Goal: Find specific page/section: Find specific page/section

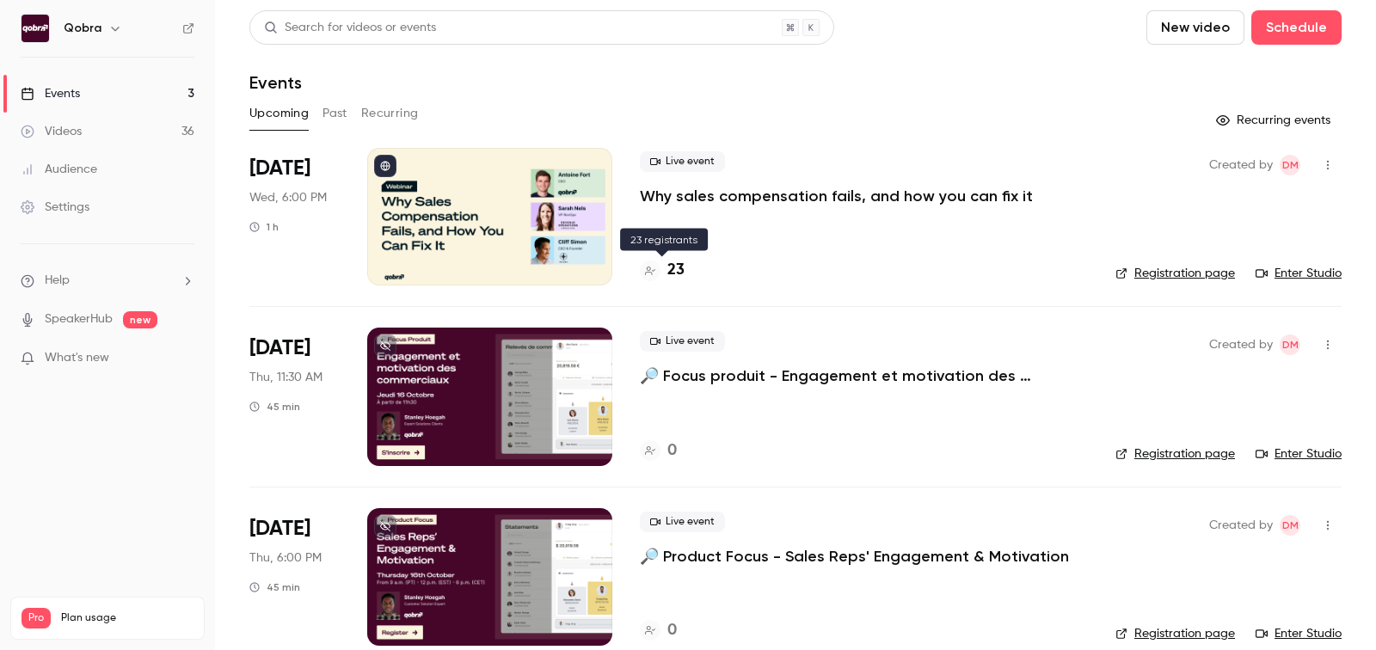
click at [678, 270] on h4 "23" at bounding box center [675, 270] width 17 height 23
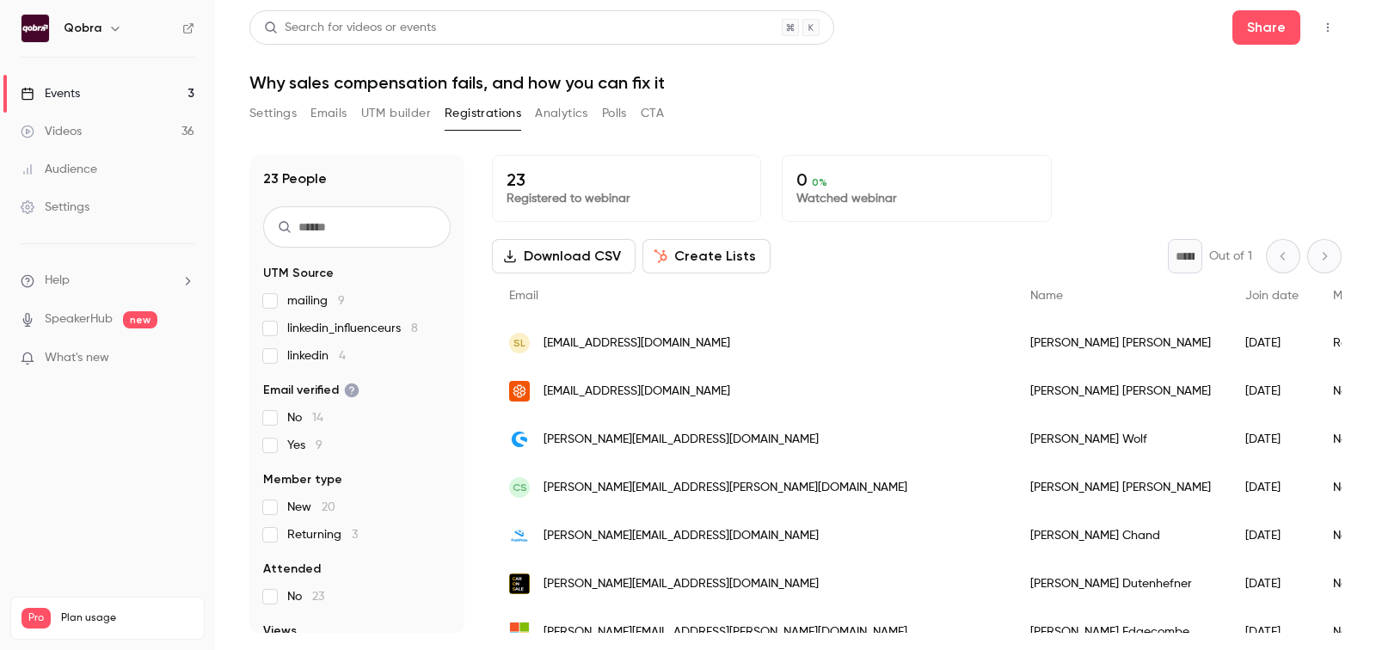
click at [302, 303] on span "mailing 9" at bounding box center [316, 300] width 58 height 17
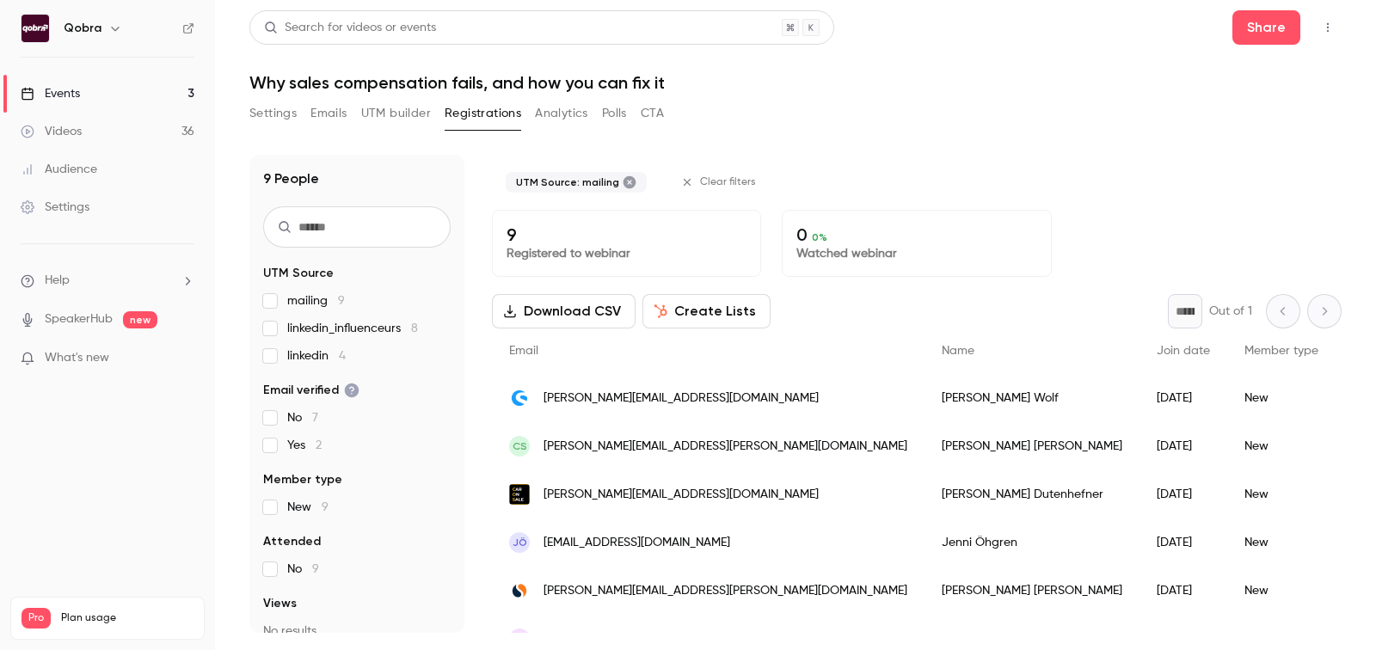
click at [391, 327] on span "linkedin_influenceurs 8" at bounding box center [352, 328] width 131 height 17
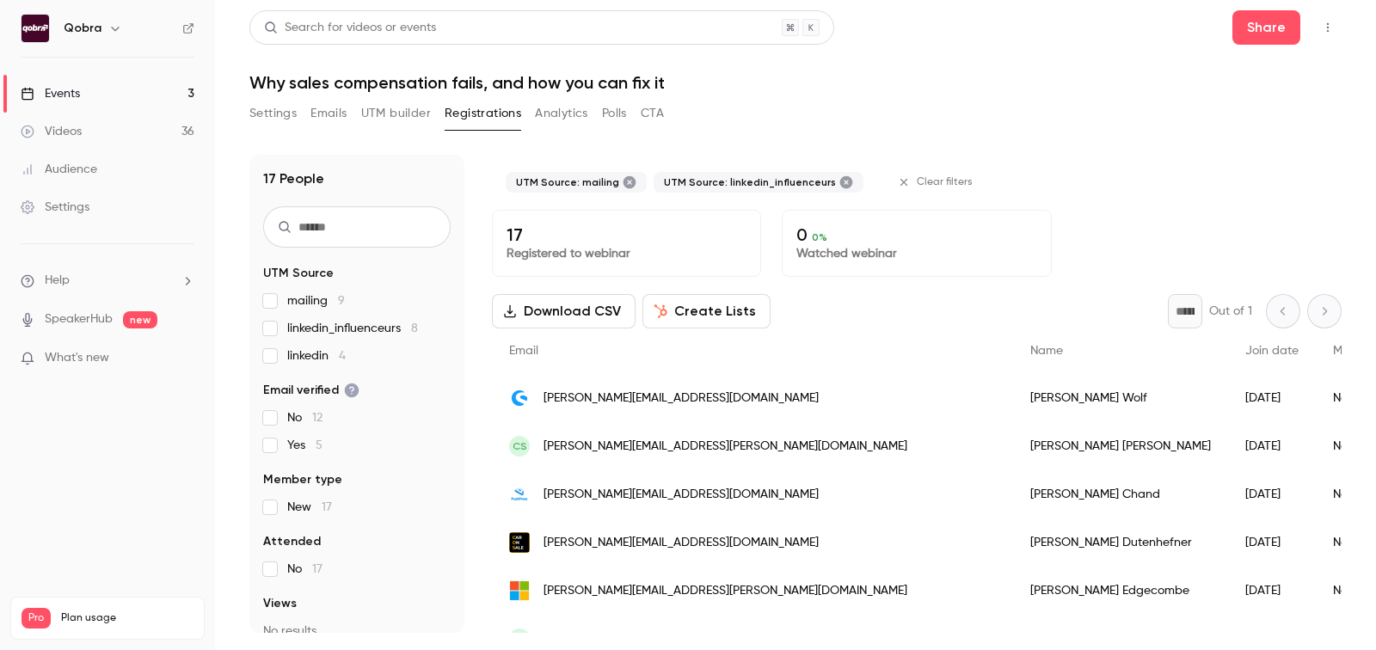
click at [319, 355] on span "linkedin 4" at bounding box center [316, 355] width 58 height 17
click at [341, 325] on span "linkedin_influenceurs 8" at bounding box center [352, 328] width 131 height 17
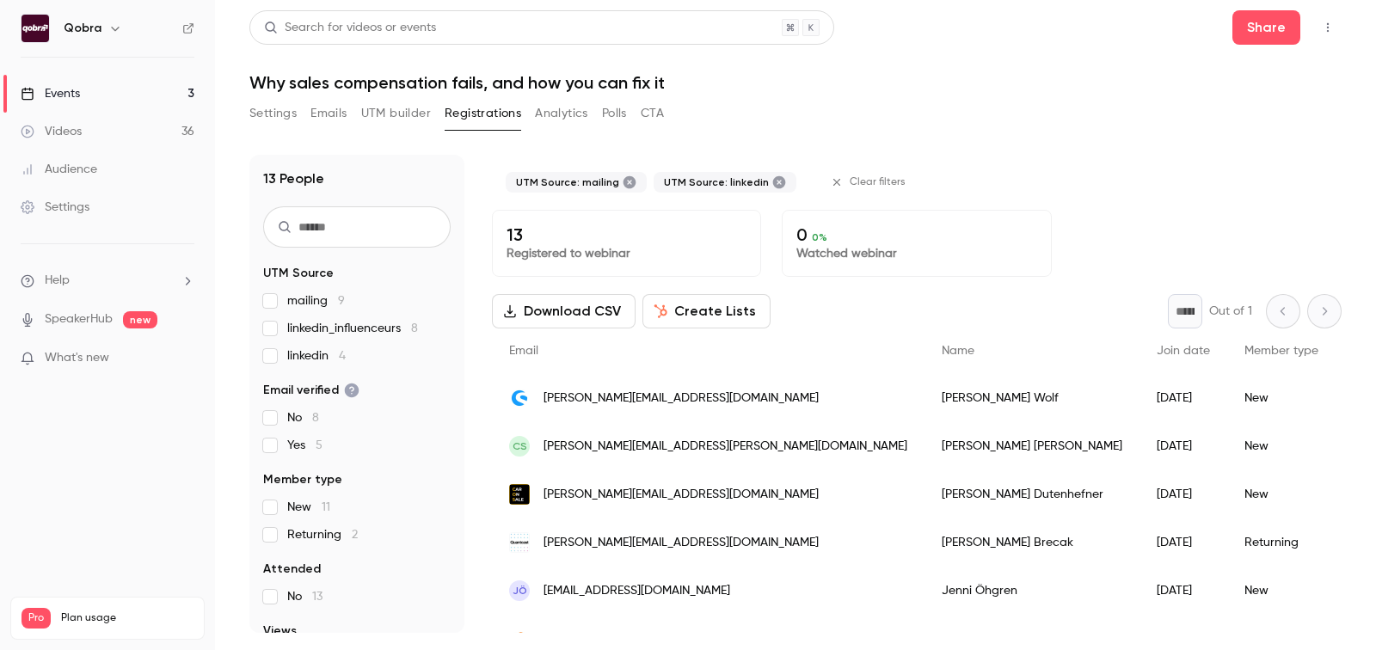
click at [312, 302] on span "mailing 9" at bounding box center [316, 300] width 58 height 17
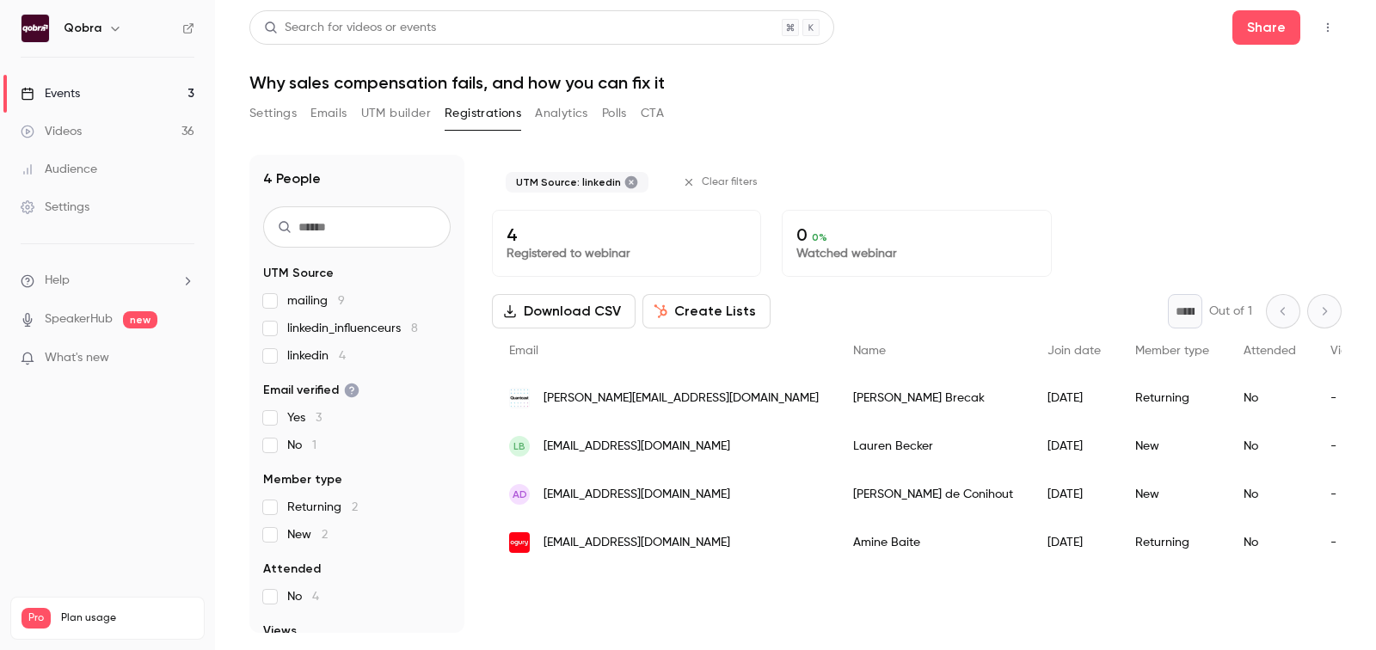
click at [319, 322] on span "linkedin_influenceurs 8" at bounding box center [352, 328] width 131 height 17
click at [306, 309] on span "mailing 9" at bounding box center [316, 300] width 58 height 17
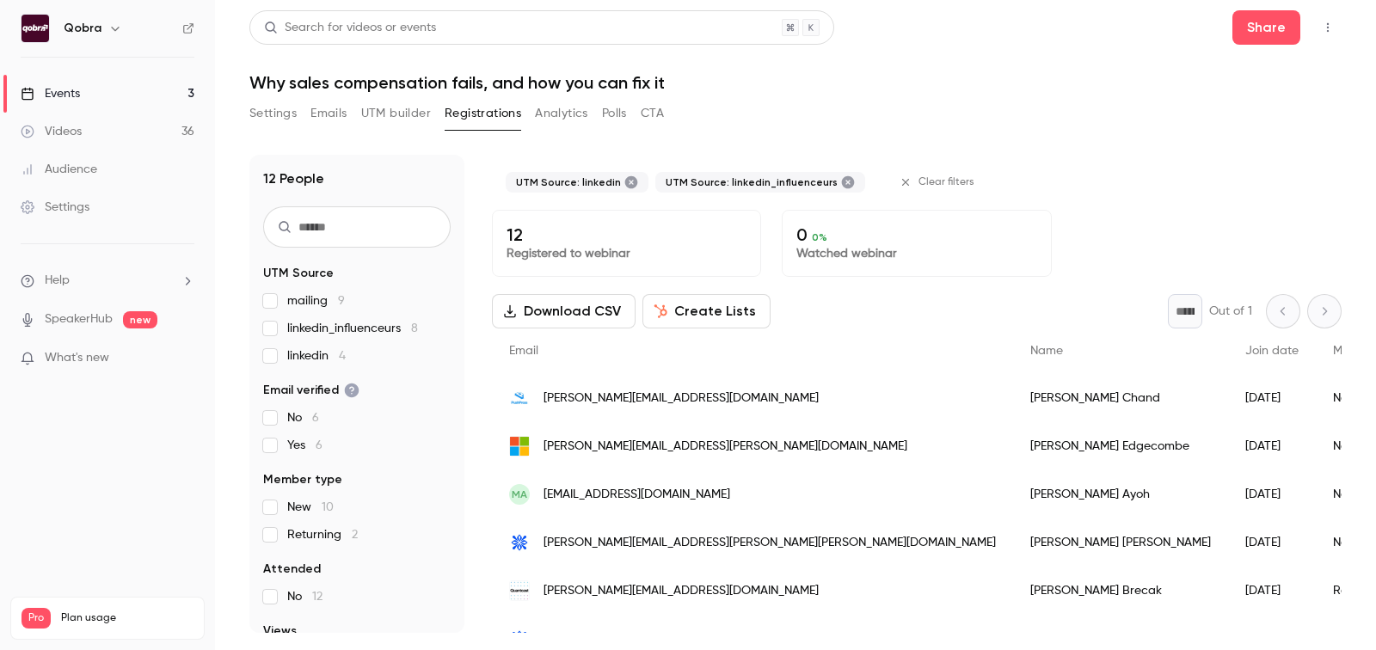
click at [266, 321] on label "linkedin_influenceurs 8" at bounding box center [356, 328] width 187 height 17
